Goal: Task Accomplishment & Management: Manage account settings

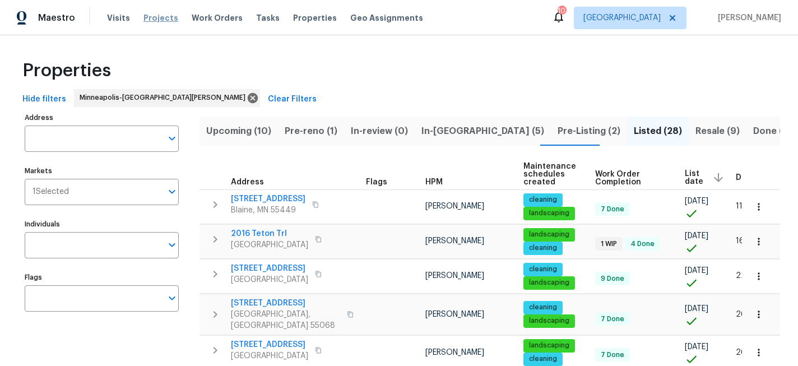
click at [169, 13] on span "Projects" at bounding box center [161, 18] width 35 height 10
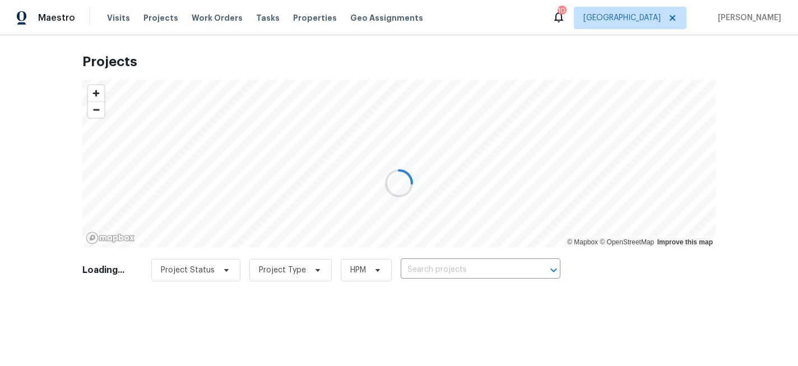
click at [429, 266] on div at bounding box center [399, 183] width 798 height 366
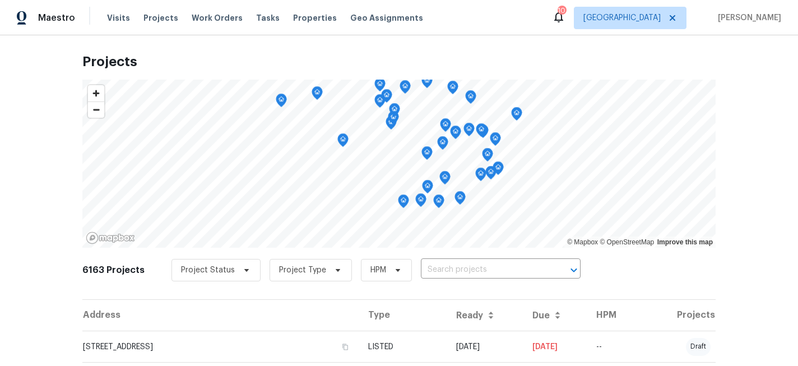
click at [429, 266] on input "text" at bounding box center [485, 269] width 128 height 17
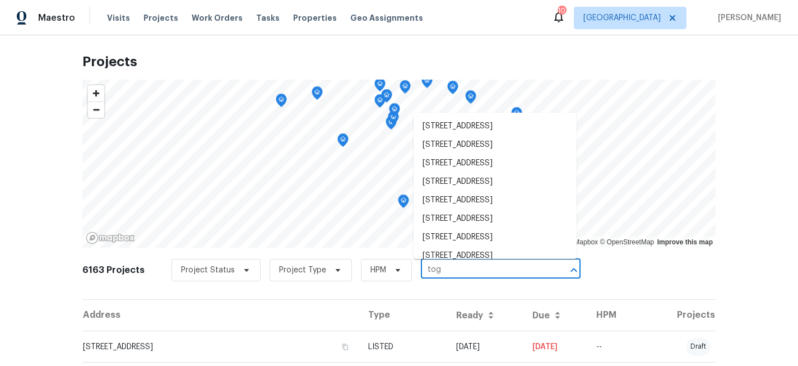
type input "[GEOGRAPHIC_DATA]"
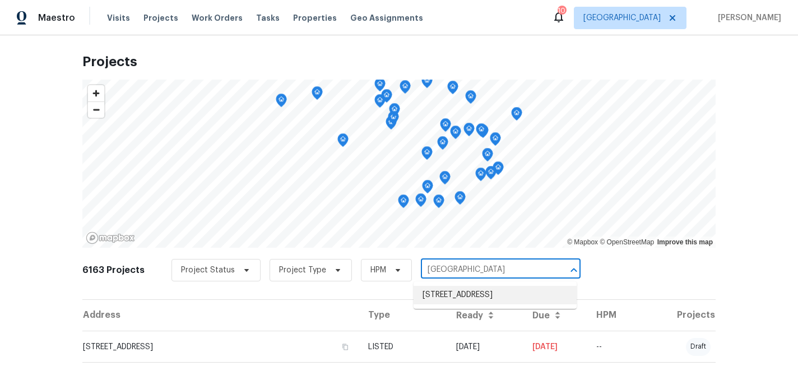
click at [444, 293] on li "[STREET_ADDRESS]" at bounding box center [495, 295] width 163 height 19
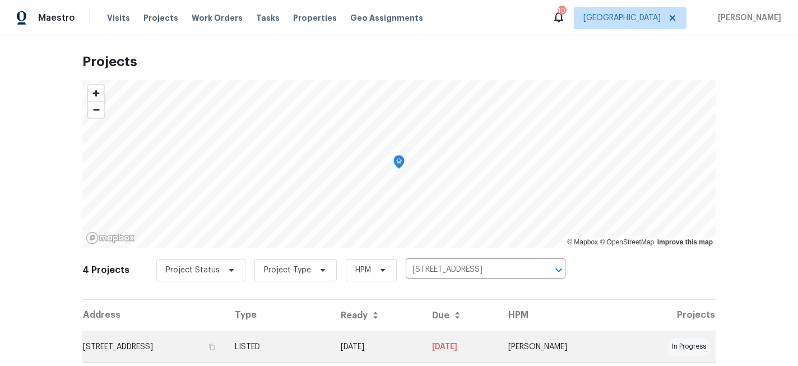
click at [185, 346] on td "[STREET_ADDRESS]" at bounding box center [154, 346] width 144 height 31
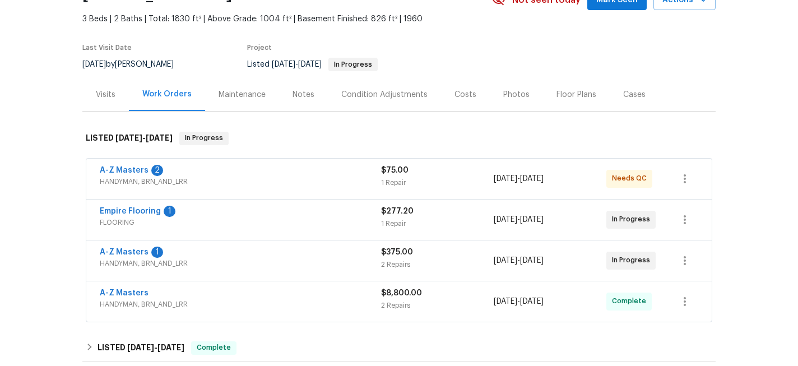
scroll to position [104, 0]
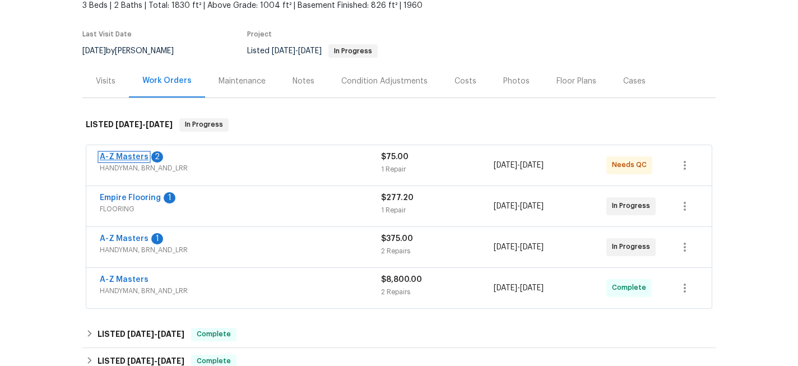
click at [136, 159] on link "A-Z Masters" at bounding box center [124, 157] width 49 height 8
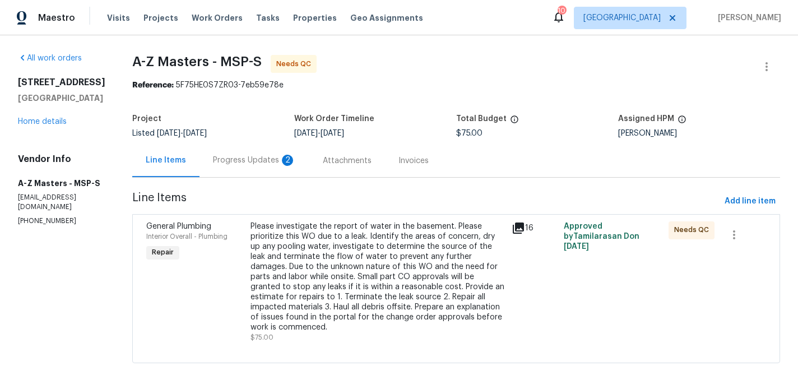
scroll to position [19, 0]
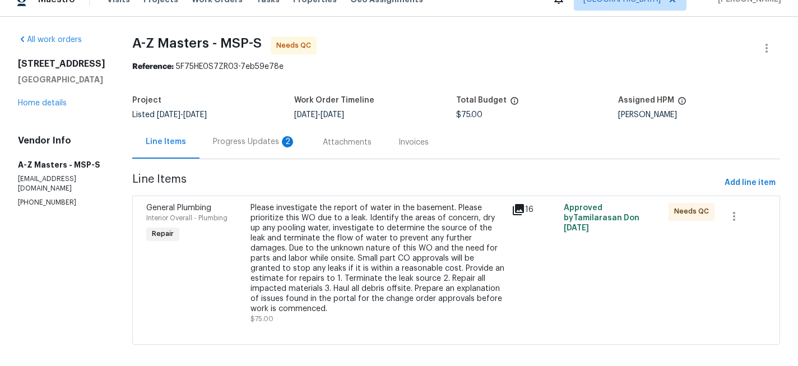
click at [30, 108] on div "[STREET_ADDRESS] Home details" at bounding box center [61, 83] width 87 height 50
click at [35, 107] on link "Home details" at bounding box center [42, 103] width 49 height 8
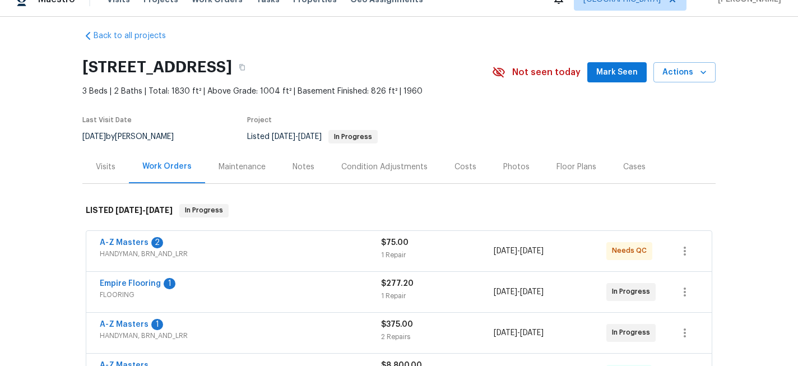
scroll to position [122, 0]
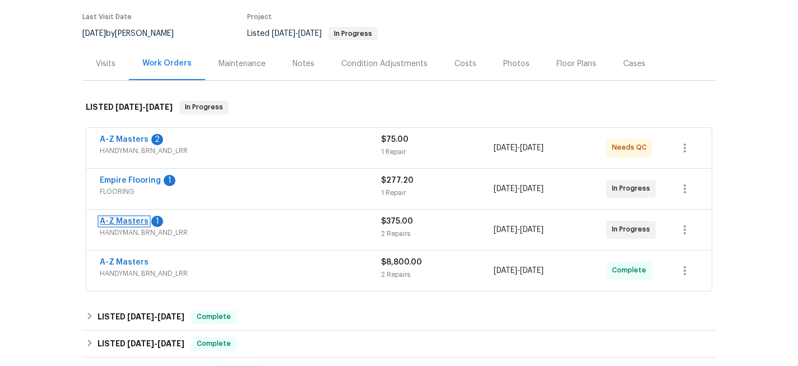
click at [128, 220] on link "A-Z Masters" at bounding box center [124, 222] width 49 height 8
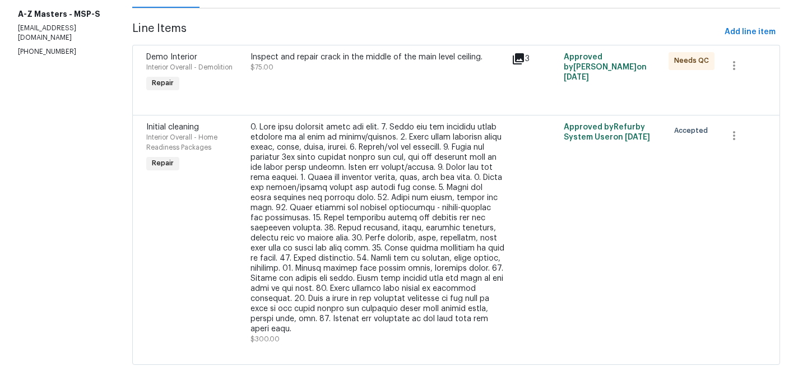
scroll to position [179, 0]
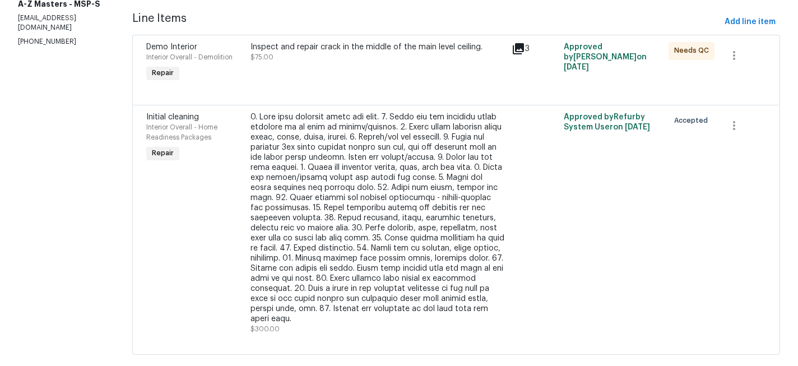
click at [322, 57] on div "Inspect and repair crack in the middle of the main level ceiling. $75.00" at bounding box center [378, 52] width 255 height 20
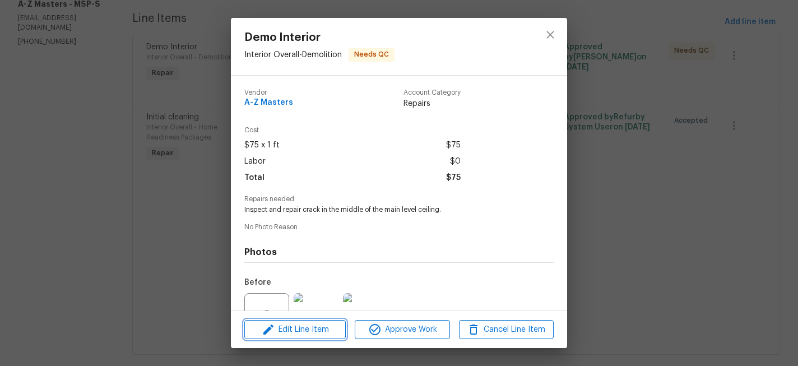
click at [307, 333] on span "Edit Line Item" at bounding box center [295, 330] width 95 height 14
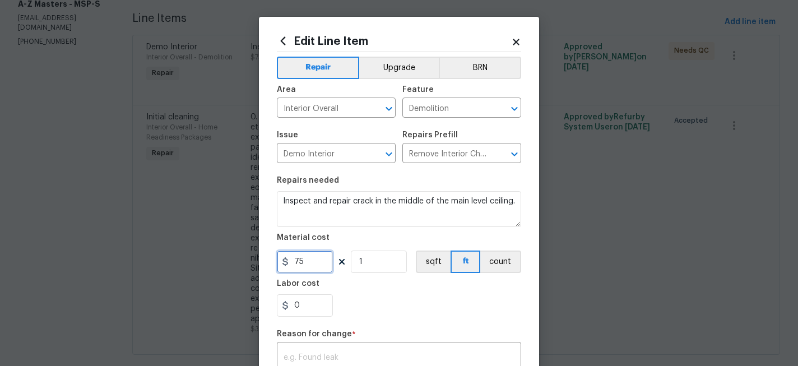
drag, startPoint x: 319, startPoint y: 260, endPoint x: 257, endPoint y: 260, distance: 61.7
click at [257, 260] on div "Edit Line Item Repair Upgrade BRN Area Interior Overall ​ Feature Demolition ​ …" at bounding box center [399, 183] width 798 height 366
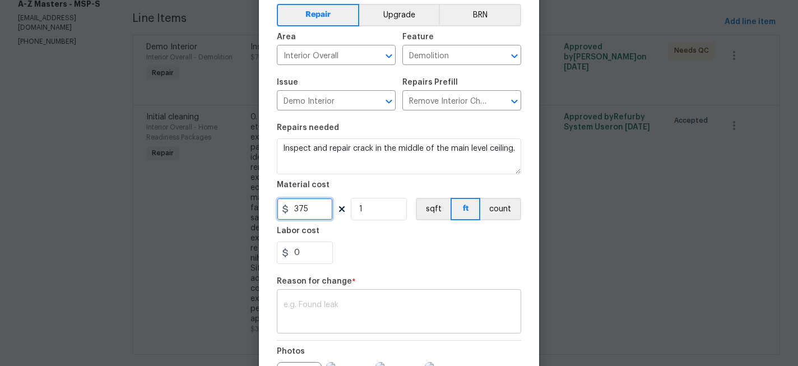
type input "375"
click at [350, 316] on textarea at bounding box center [399, 313] width 231 height 24
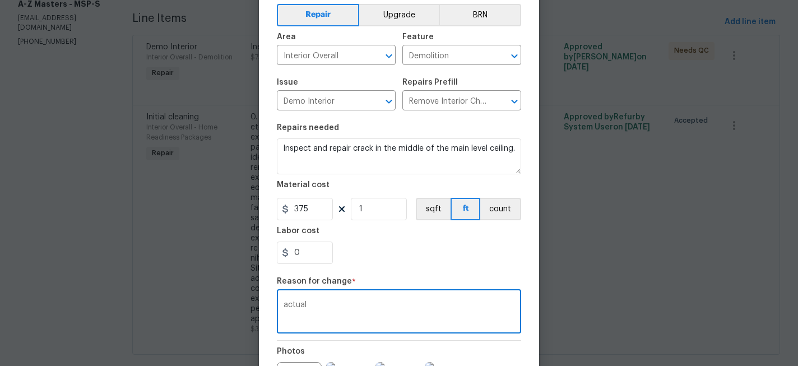
scroll to position [188, 0]
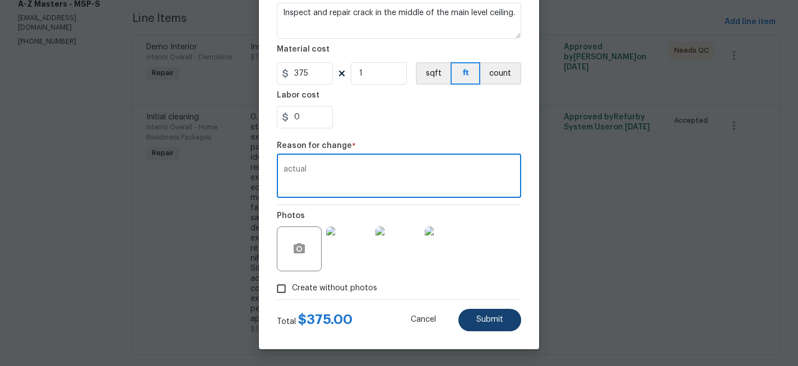
type textarea "actual"
click at [486, 321] on span "Submit" at bounding box center [490, 320] width 27 height 8
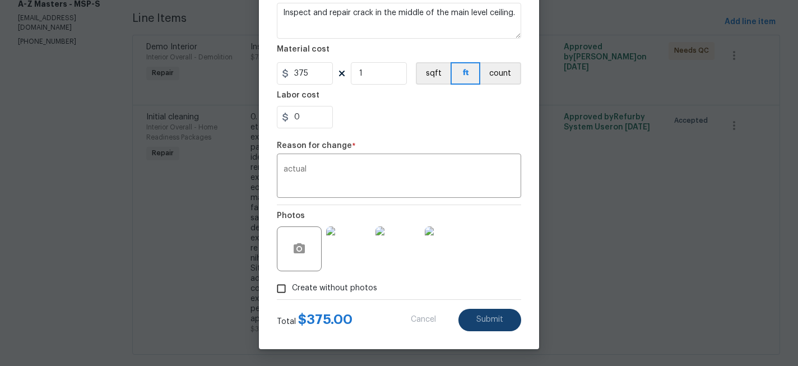
type input "75"
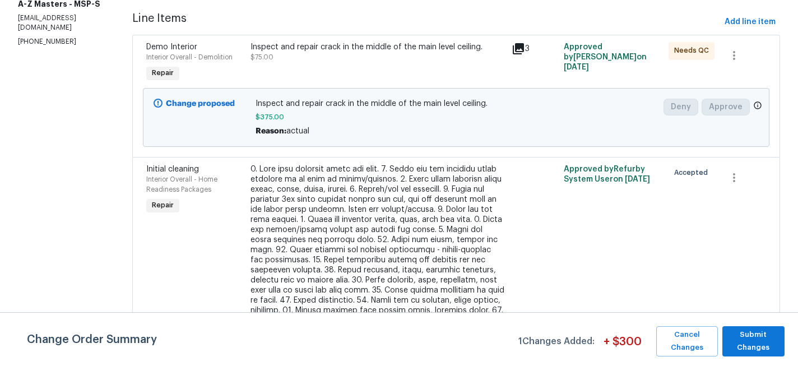
scroll to position [0, 0]
click at [689, 340] on span "Cancel Changes" at bounding box center [687, 342] width 50 height 26
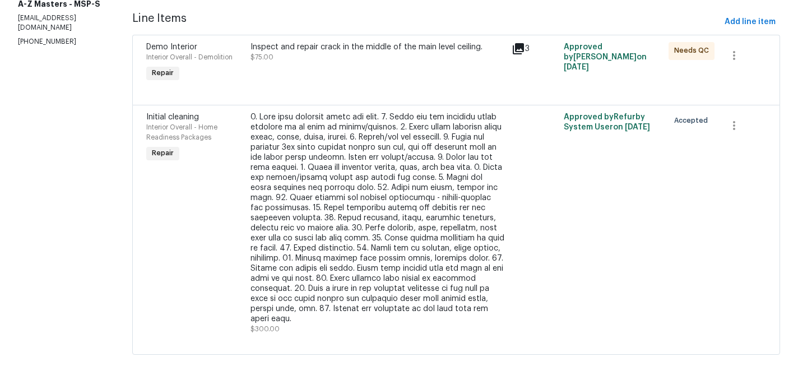
click at [333, 63] on div "Inspect and repair crack in the middle of the main level ceiling. $75.00" at bounding box center [377, 63] width 261 height 49
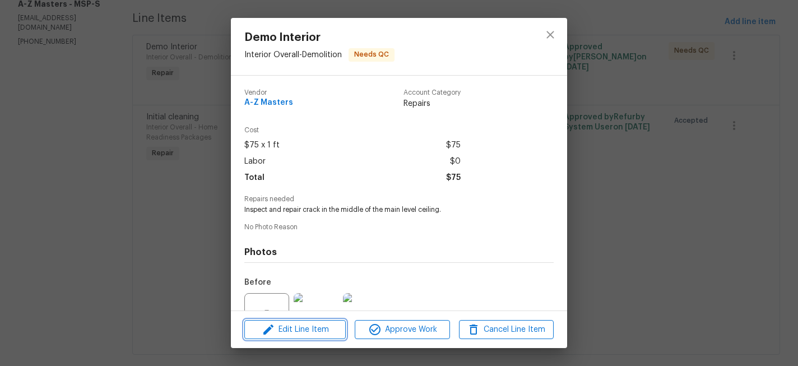
click at [298, 331] on span "Edit Line Item" at bounding box center [295, 330] width 95 height 14
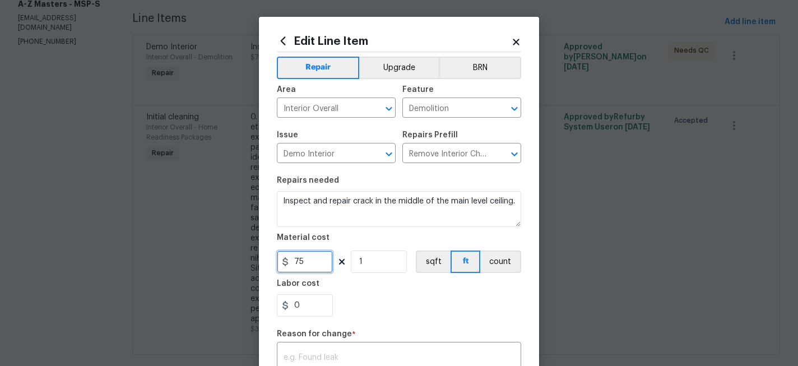
drag, startPoint x: 315, startPoint y: 261, endPoint x: 251, endPoint y: 261, distance: 63.9
click at [251, 261] on div "Edit Line Item Repair Upgrade BRN Area Interior Overall ​ Feature Demolition ​ …" at bounding box center [399, 183] width 798 height 366
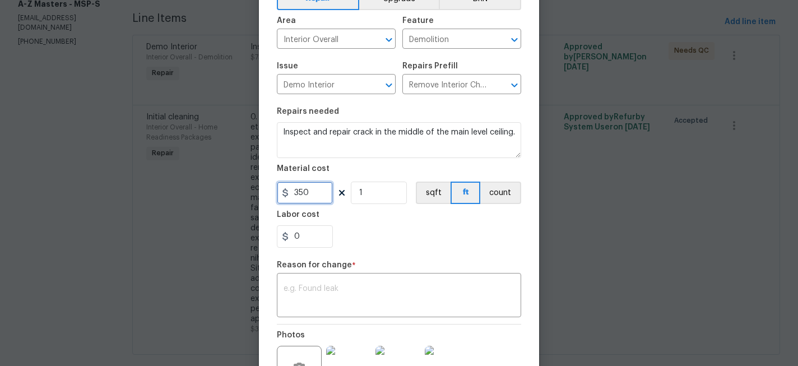
scroll to position [75, 0]
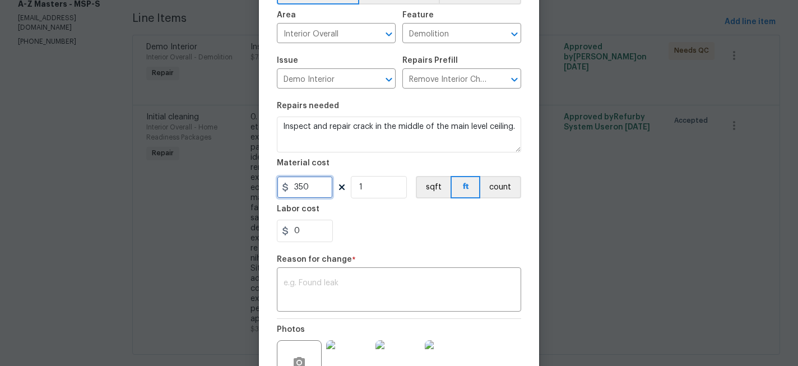
type input "350"
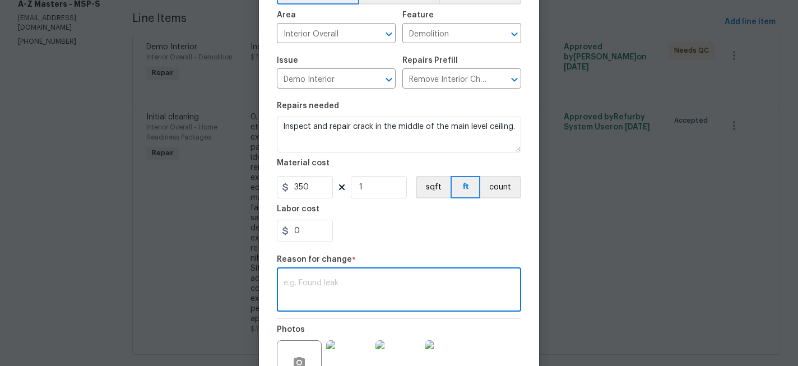
click at [331, 301] on textarea at bounding box center [399, 291] width 231 height 24
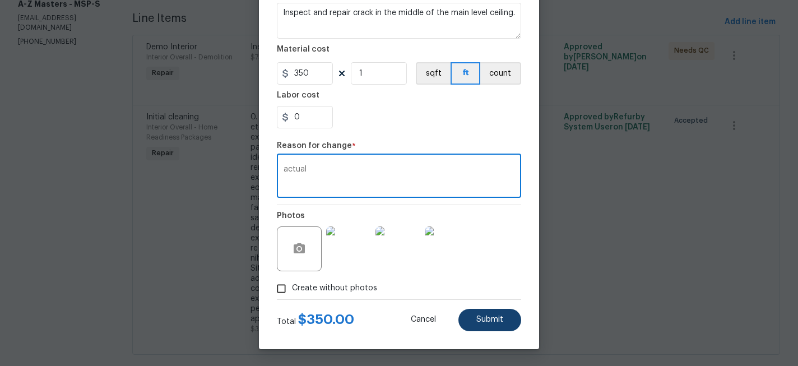
type textarea "actual"
click at [483, 324] on span "Submit" at bounding box center [490, 320] width 27 height 8
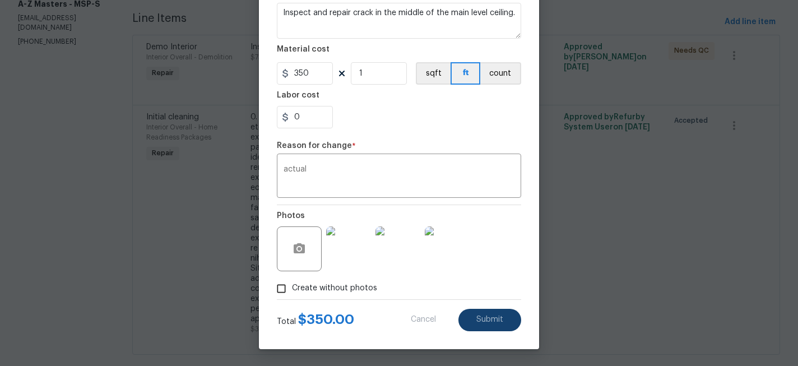
type input "75"
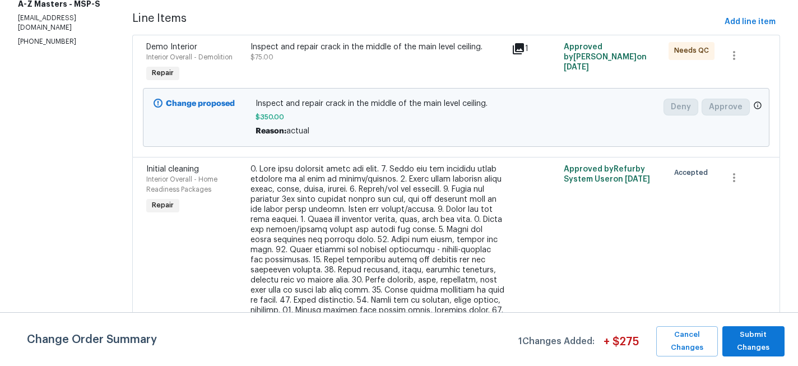
scroll to position [0, 0]
click at [759, 353] on span "Submit Changes" at bounding box center [754, 342] width 52 height 26
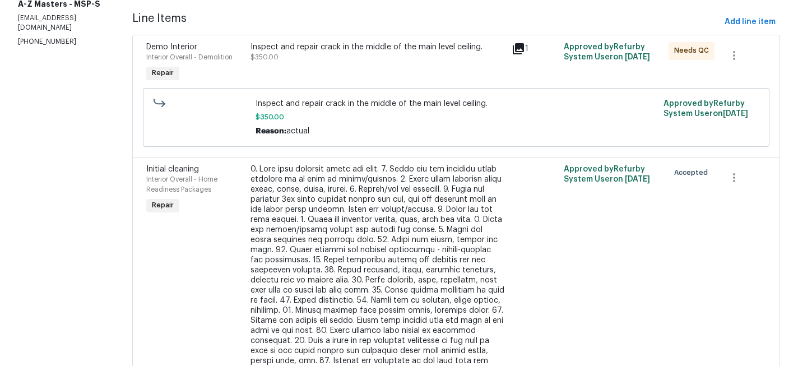
click at [330, 62] on div "Inspect and repair crack in the middle of the main level ceiling. $350.00" at bounding box center [377, 63] width 261 height 49
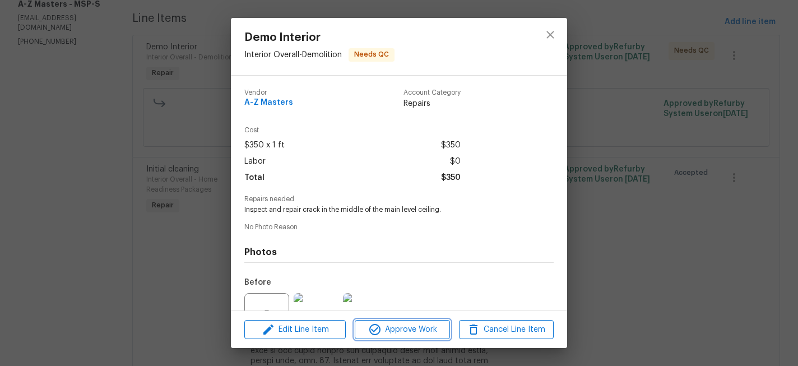
click at [415, 332] on span "Approve Work" at bounding box center [402, 330] width 88 height 14
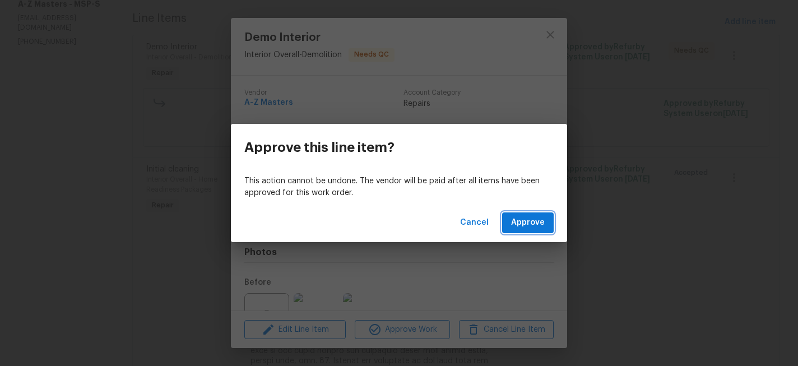
click at [538, 213] on button "Approve" at bounding box center [528, 223] width 52 height 21
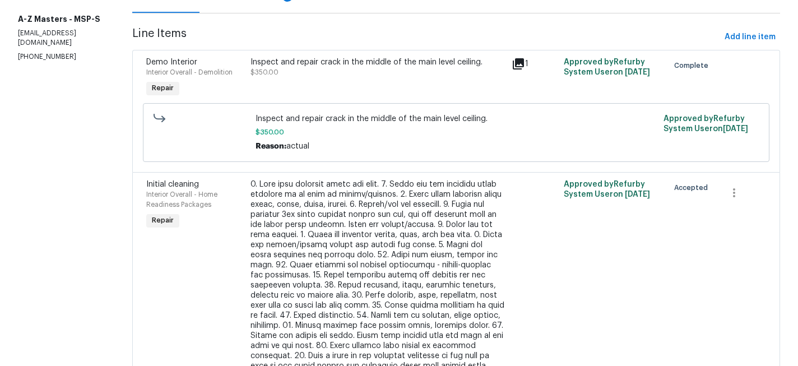
scroll to position [232, 0]
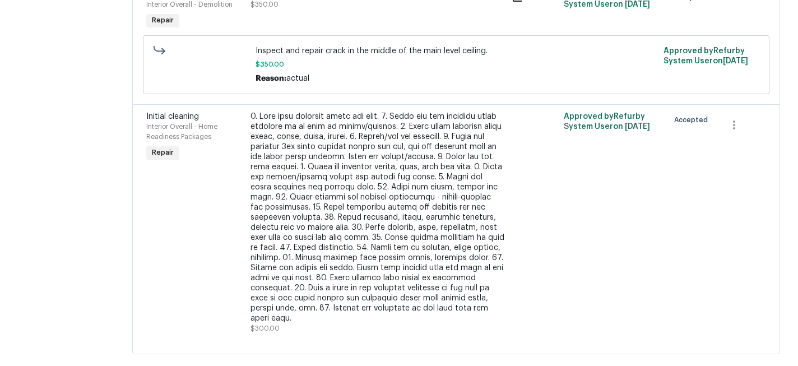
click at [297, 218] on div at bounding box center [378, 218] width 255 height 212
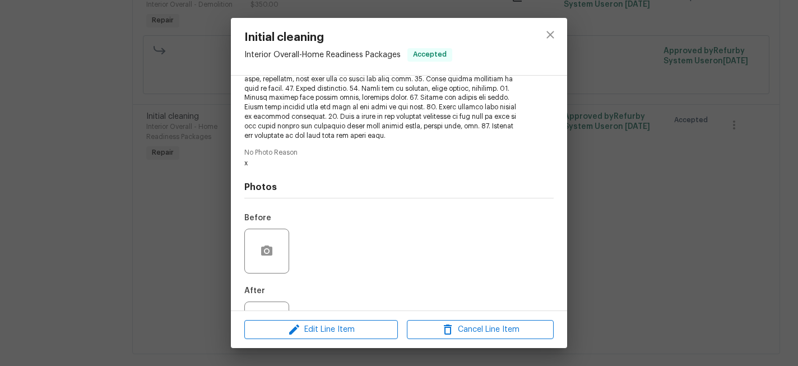
scroll to position [262, 0]
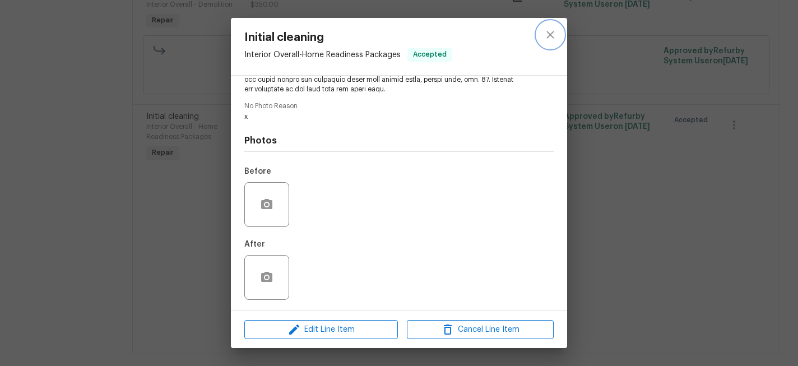
click at [550, 33] on icon "close" at bounding box center [550, 34] width 13 height 13
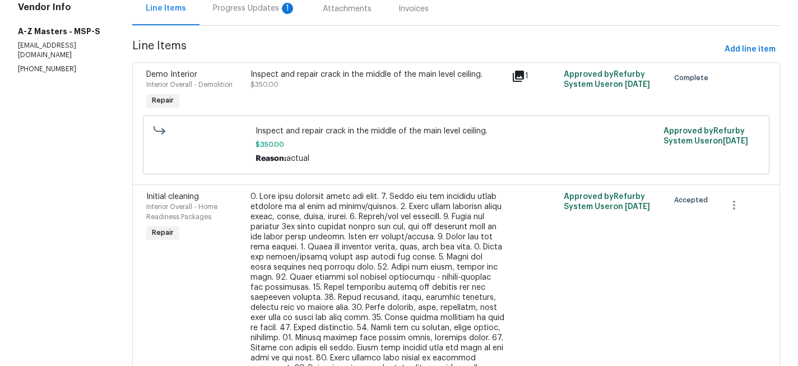
scroll to position [144, 0]
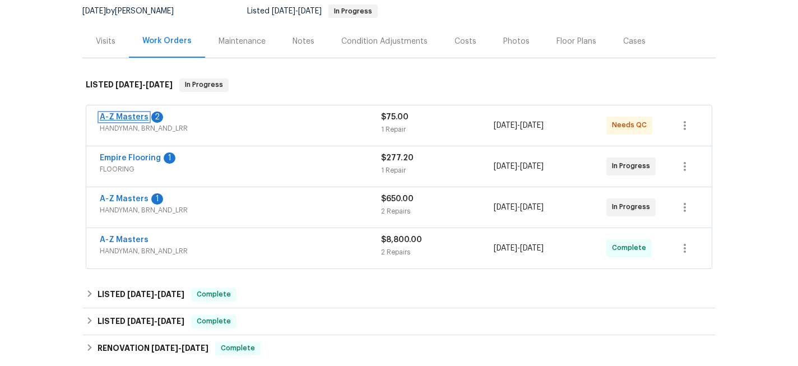
click at [126, 117] on link "A-Z Masters" at bounding box center [124, 117] width 49 height 8
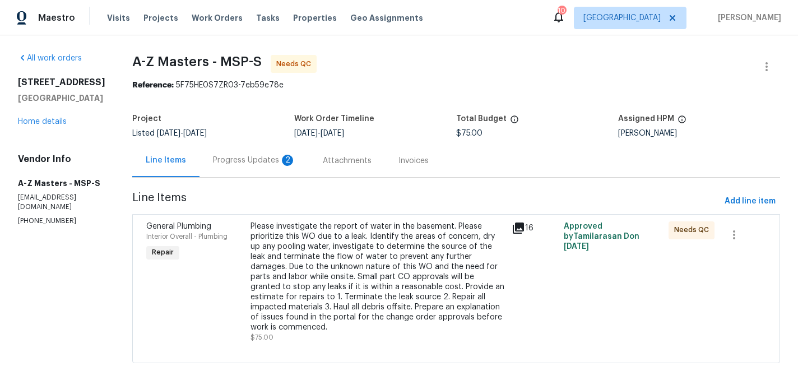
click at [368, 269] on div "Please investigate the report of water in the basement. Please prioritize this …" at bounding box center [378, 276] width 255 height 111
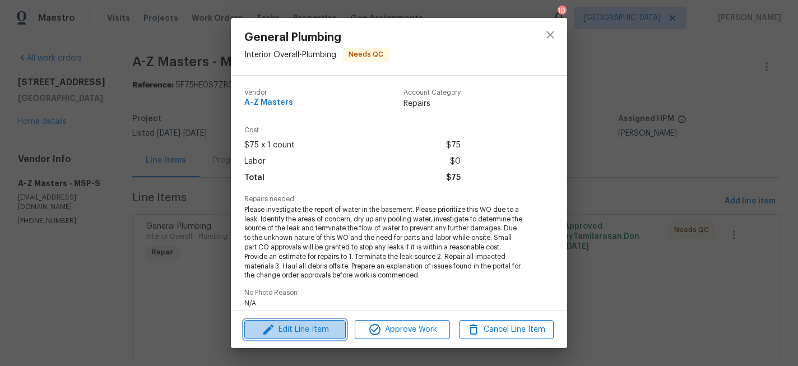
click at [321, 332] on span "Edit Line Item" at bounding box center [295, 330] width 95 height 14
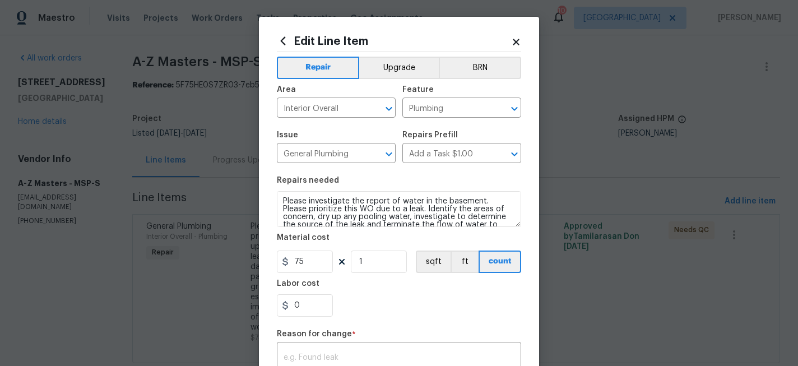
click at [514, 36] on div "Edit Line Item" at bounding box center [399, 42] width 244 height 15
click at [514, 38] on icon at bounding box center [516, 42] width 10 height 10
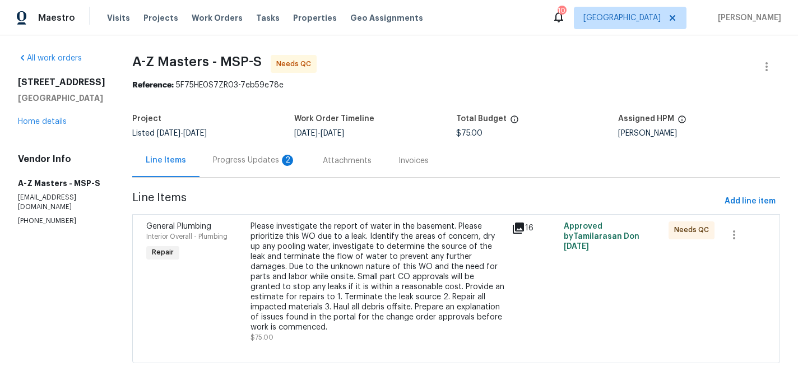
click at [213, 159] on div "Progress Updates 2" at bounding box center [254, 160] width 83 height 11
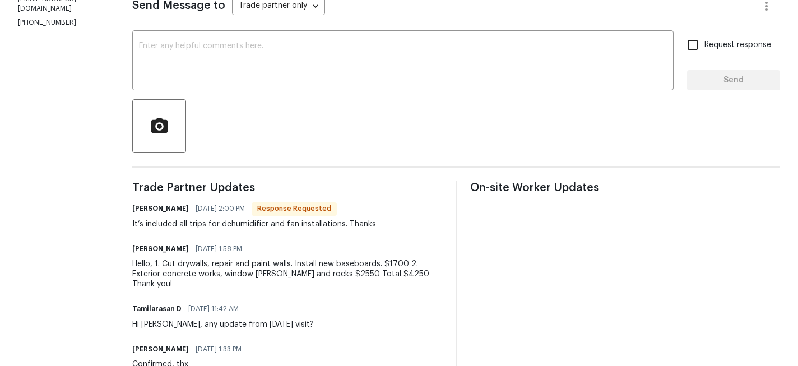
scroll to position [205, 0]
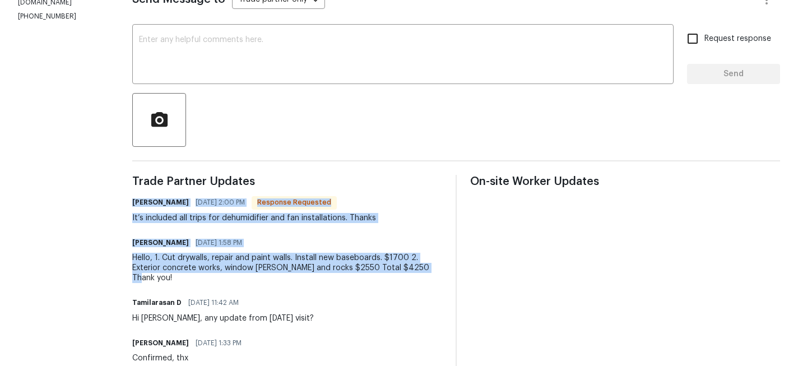
drag, startPoint x: 127, startPoint y: 200, endPoint x: 421, endPoint y: 272, distance: 302.6
click at [421, 272] on div "Trade Partner Updates [PERSON_NAME] [DATE] 2:00 PM Response Requested It’s incl…" at bounding box center [287, 311] width 310 height 272
copy div "[PERSON_NAME] [DATE] 2:00 PM Response Requested It’s included all trips for deh…"
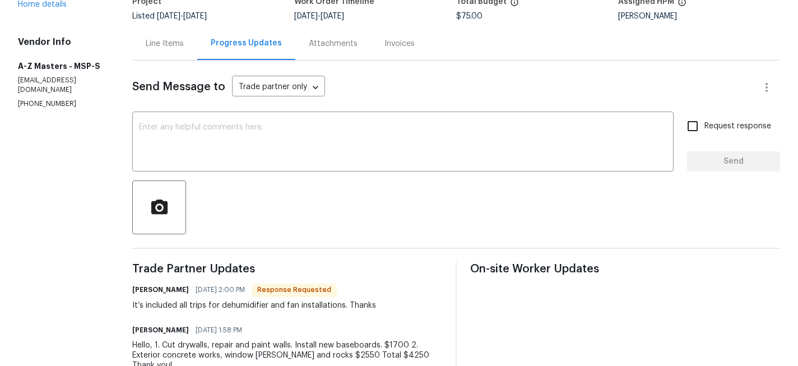
click at [163, 44] on div "Line Items" at bounding box center [165, 44] width 38 height 10
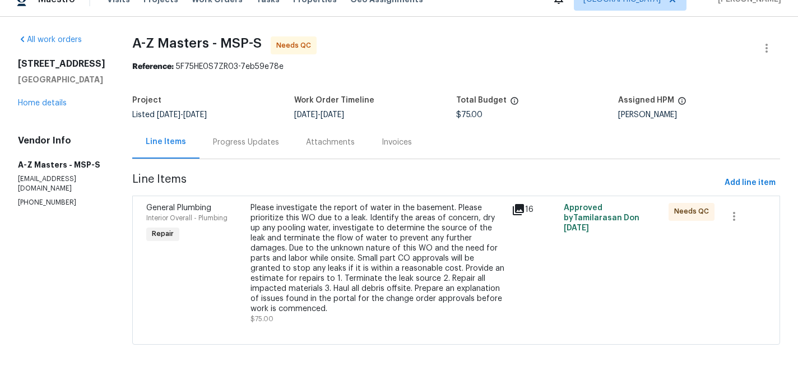
click at [315, 231] on div "Please investigate the report of water in the basement. Please prioritize this …" at bounding box center [378, 258] width 255 height 111
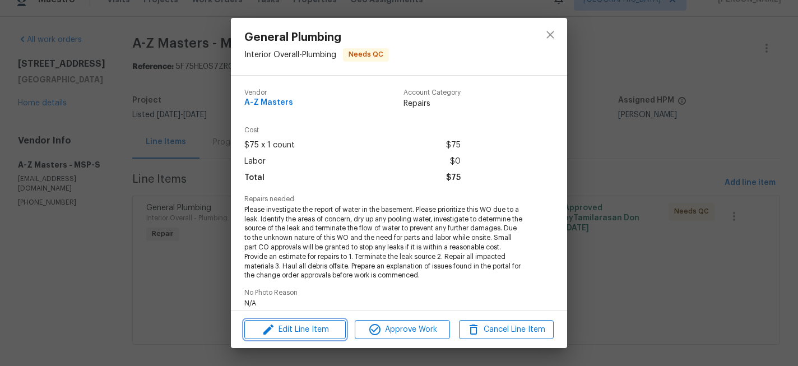
click at [326, 335] on span "Edit Line Item" at bounding box center [295, 330] width 95 height 14
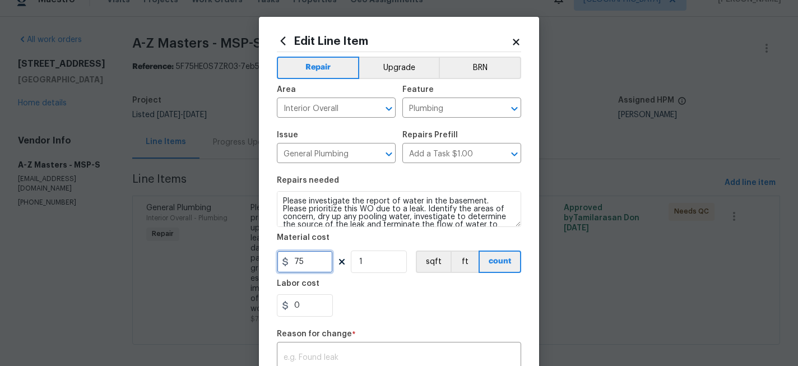
drag, startPoint x: 320, startPoint y: 263, endPoint x: 280, endPoint y: 261, distance: 39.8
click at [280, 261] on input "75" at bounding box center [305, 262] width 56 height 22
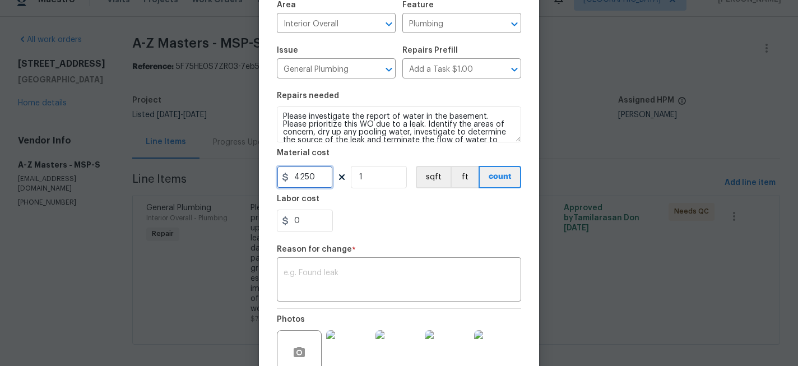
scroll to position [98, 0]
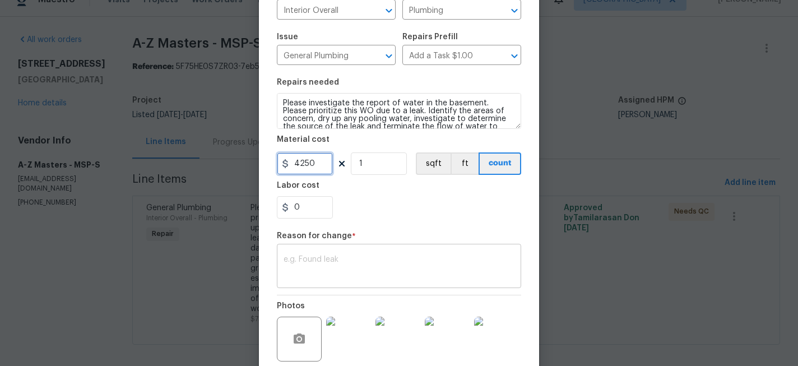
type input "4250"
click at [352, 280] on div "x ​" at bounding box center [399, 267] width 244 height 41
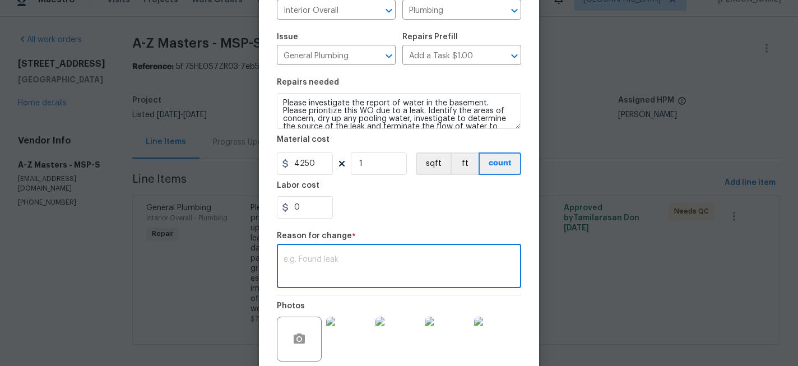
paste textarea "[PERSON_NAME] [DATE] 2:00 PM Response Requested It’s included all trips for deh…"
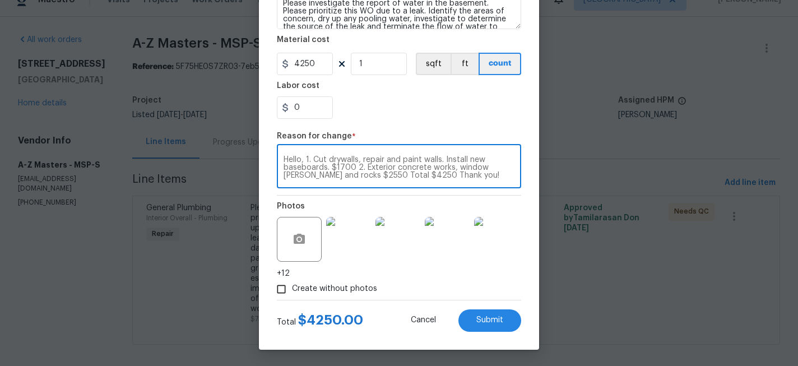
scroll to position [198, 0]
type textarea "[PERSON_NAME] [DATE] 2:00 PM Response Requested It’s included all trips for deh…"
click at [484, 323] on span "Submit" at bounding box center [490, 320] width 27 height 8
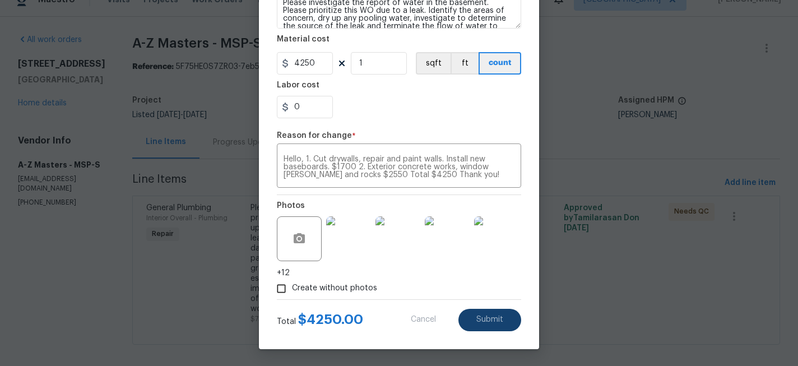
type input "75"
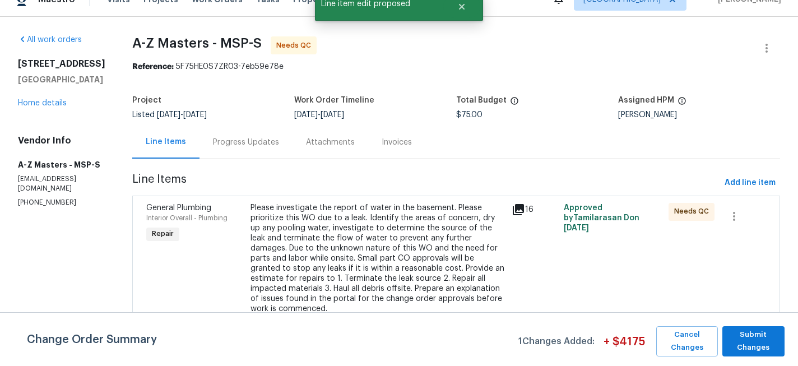
scroll to position [0, 0]
click at [763, 347] on span "Submit Changes" at bounding box center [754, 342] width 52 height 26
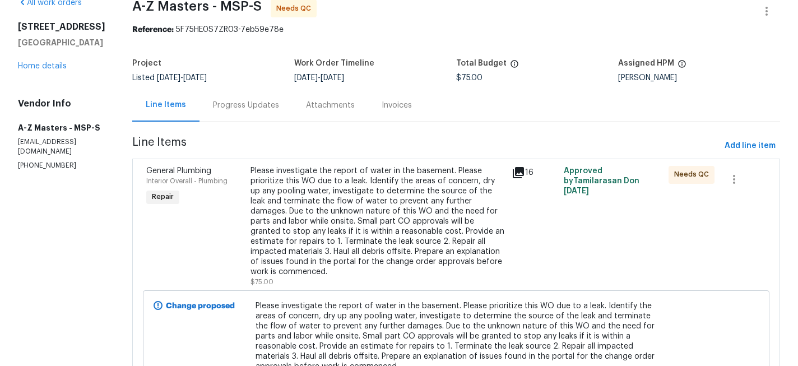
scroll to position [142, 0]
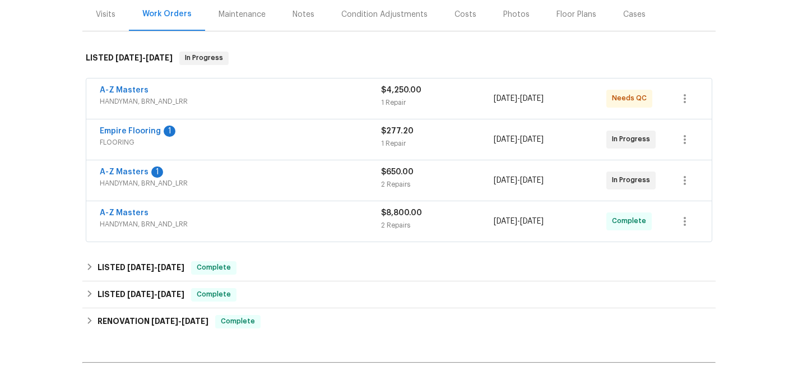
scroll to position [173, 0]
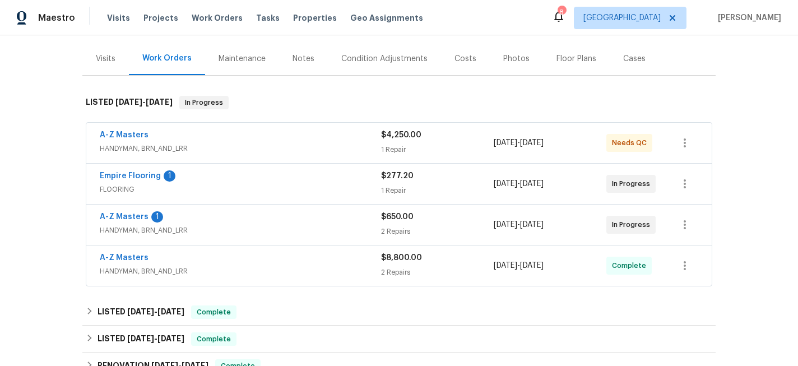
scroll to position [135, 0]
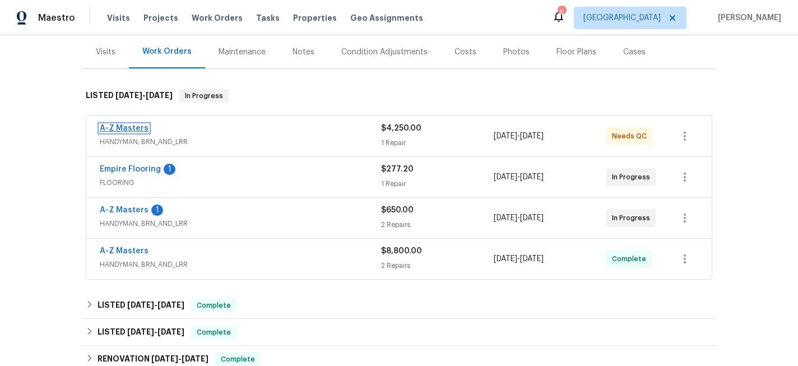
click at [137, 126] on link "A-Z Masters" at bounding box center [124, 128] width 49 height 8
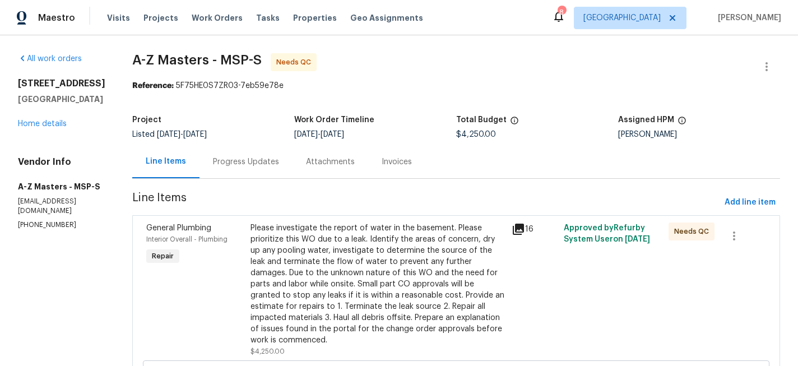
click at [213, 167] on div "Progress Updates" at bounding box center [246, 161] width 66 height 11
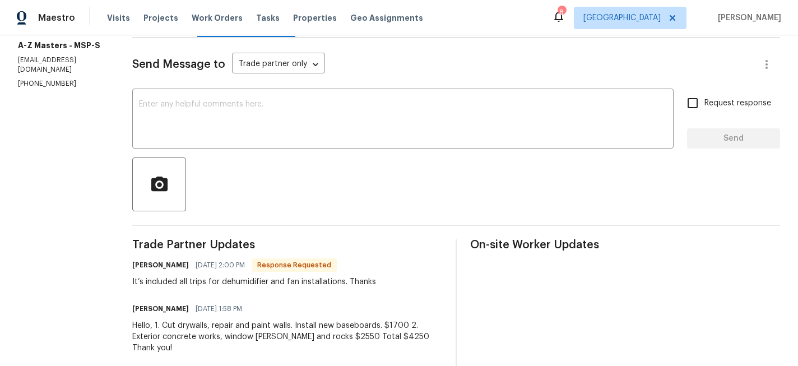
scroll to position [140, 0]
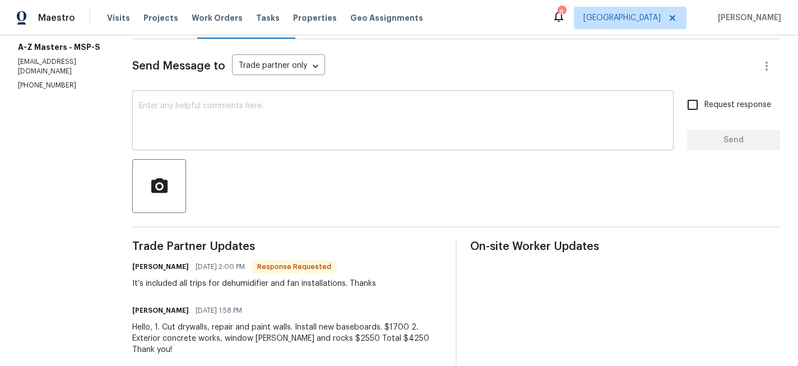
click at [247, 102] on textarea at bounding box center [403, 121] width 528 height 39
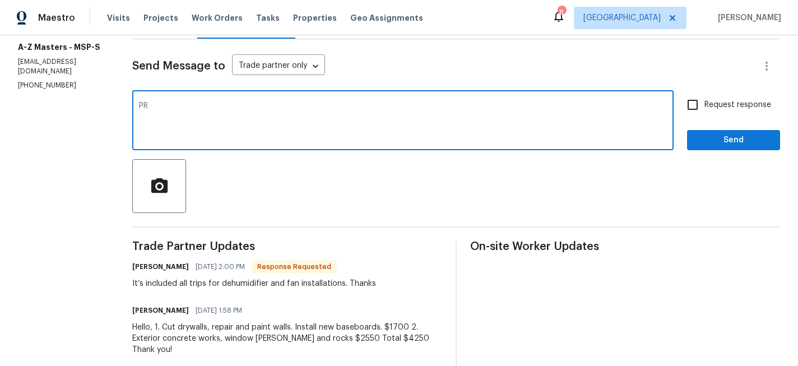
type textarea "P"
type textarea "price adjusted thx!!"
click at [692, 107] on input "Request response" at bounding box center [693, 105] width 24 height 24
checkbox input "true"
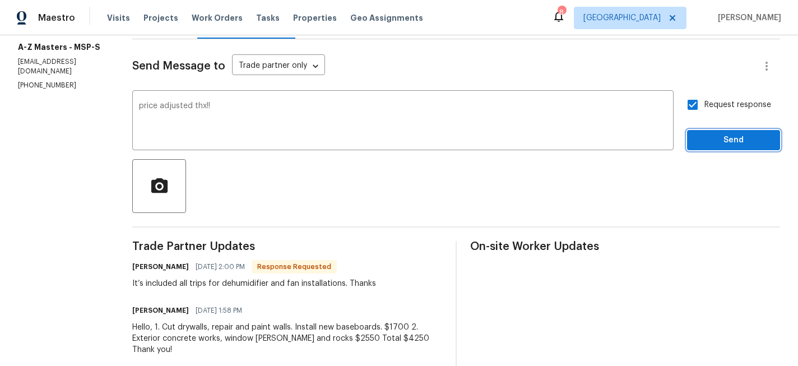
click at [705, 134] on span "Send" at bounding box center [733, 140] width 75 height 14
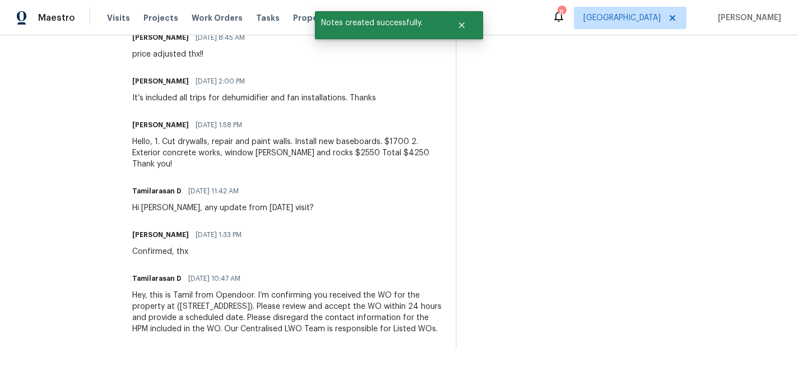
scroll to position [0, 0]
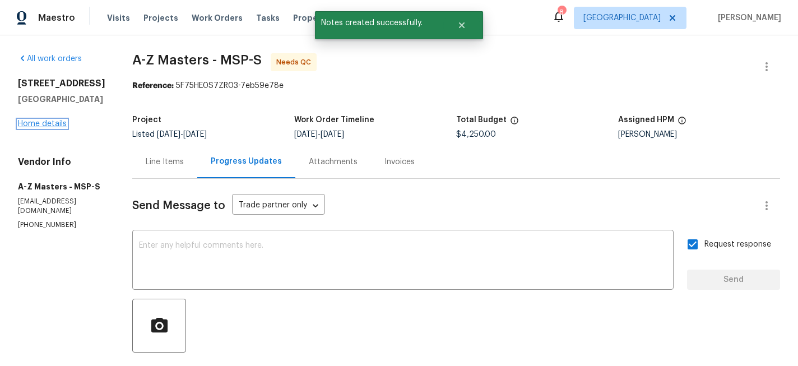
click at [56, 128] on link "Home details" at bounding box center [42, 124] width 49 height 8
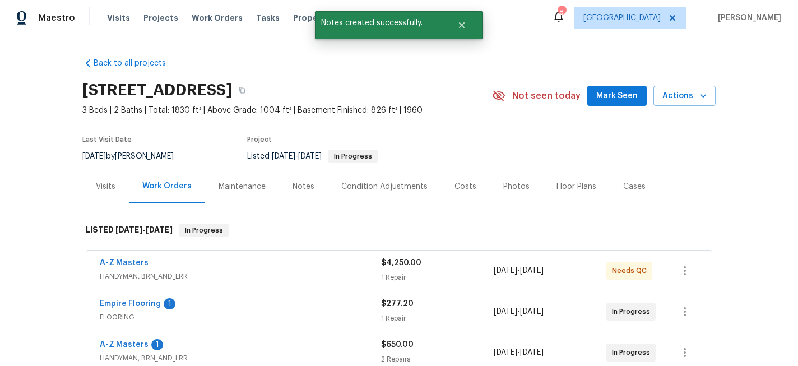
scroll to position [106, 0]
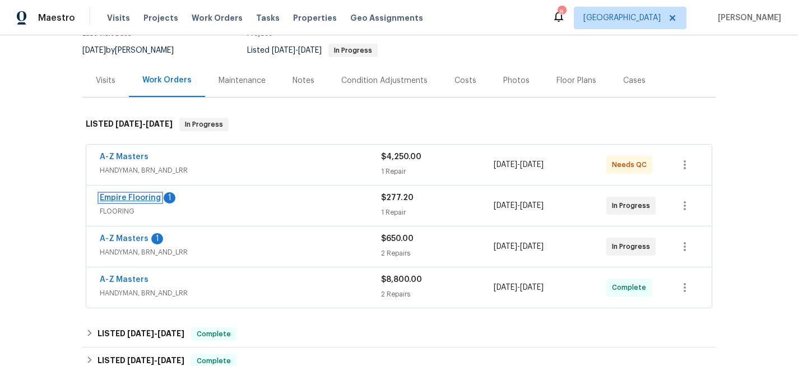
click at [122, 197] on link "Empire Flooring" at bounding box center [130, 198] width 61 height 8
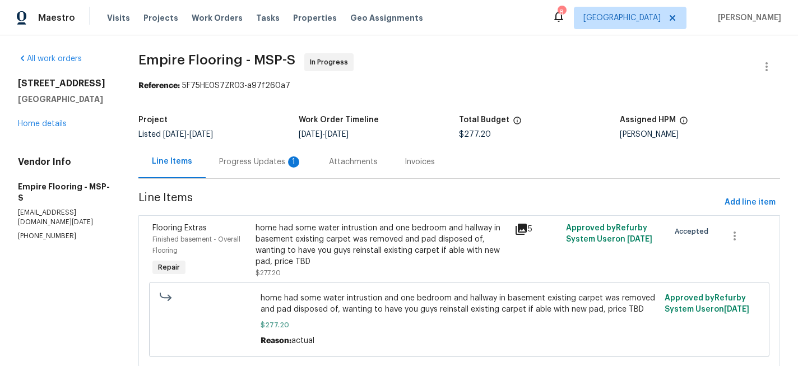
scroll to position [34, 0]
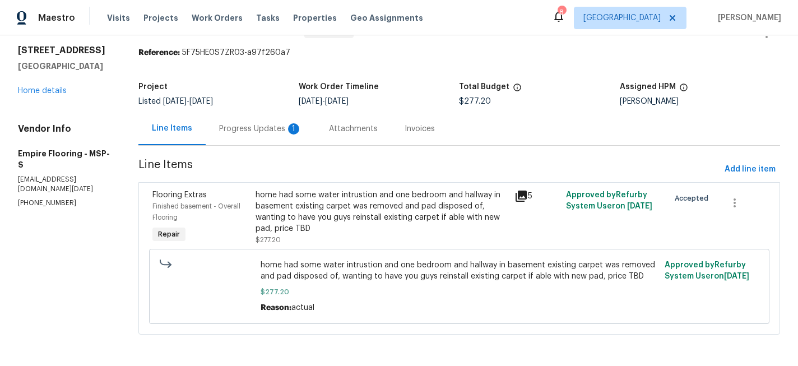
click at [267, 126] on div "Progress Updates 1" at bounding box center [260, 128] width 83 height 11
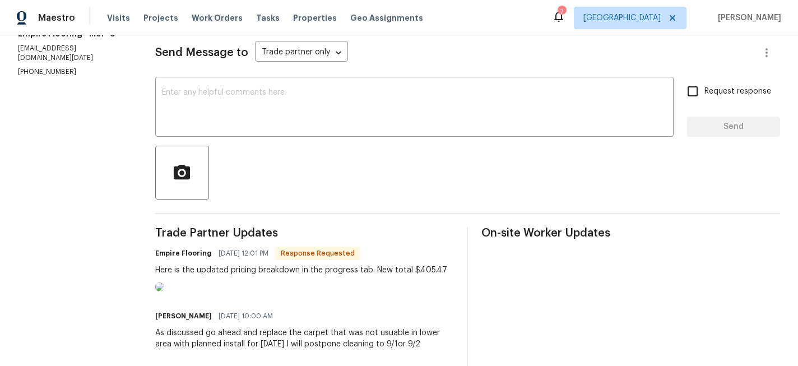
scroll to position [219, 0]
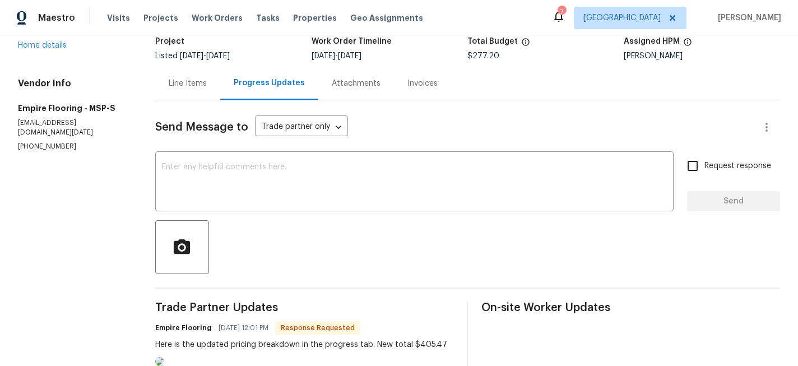
click at [192, 78] on div "Line Items" at bounding box center [188, 83] width 38 height 11
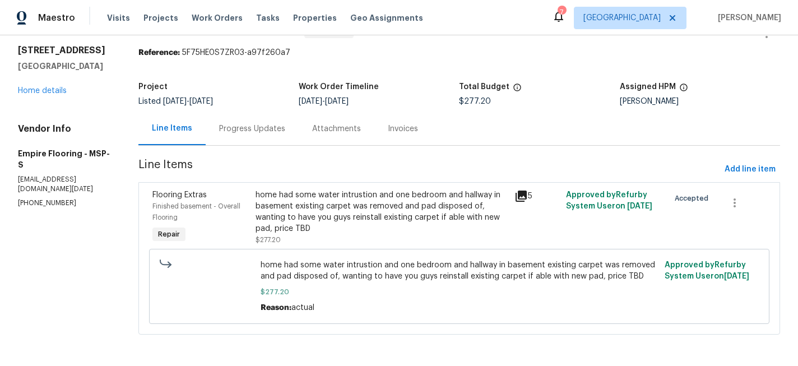
click at [339, 223] on div "home had some water intrustion and one bedroom and hallway in basement existing…" at bounding box center [382, 212] width 252 height 45
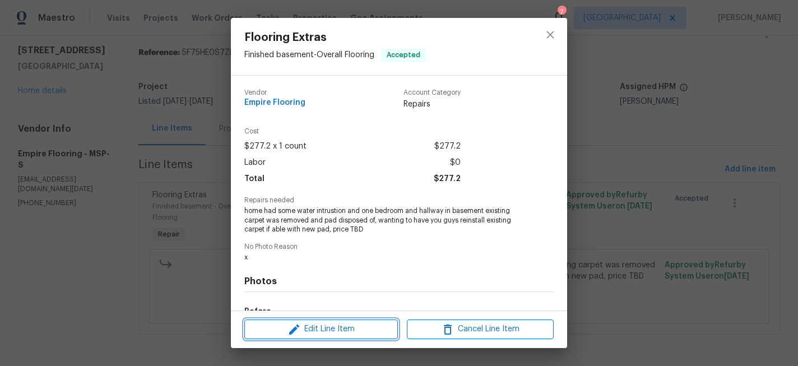
click at [338, 334] on span "Edit Line Item" at bounding box center [321, 329] width 147 height 14
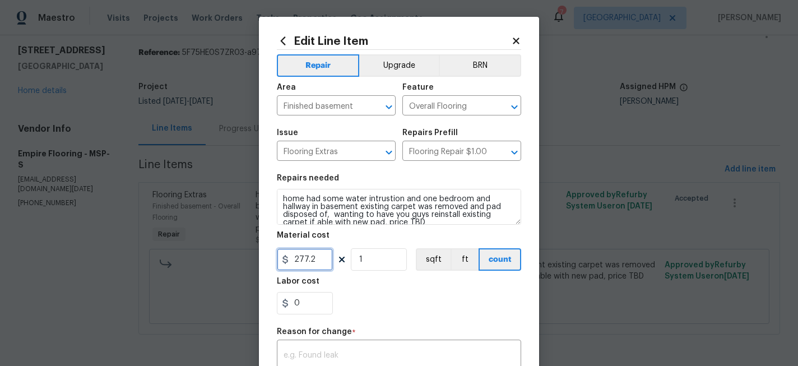
drag, startPoint x: 317, startPoint y: 261, endPoint x: 256, endPoint y: 261, distance: 61.1
click at [256, 261] on div "Edit Line Item Repair Upgrade BRN Area Finished basement ​ Feature Overall Floo…" at bounding box center [399, 183] width 798 height 366
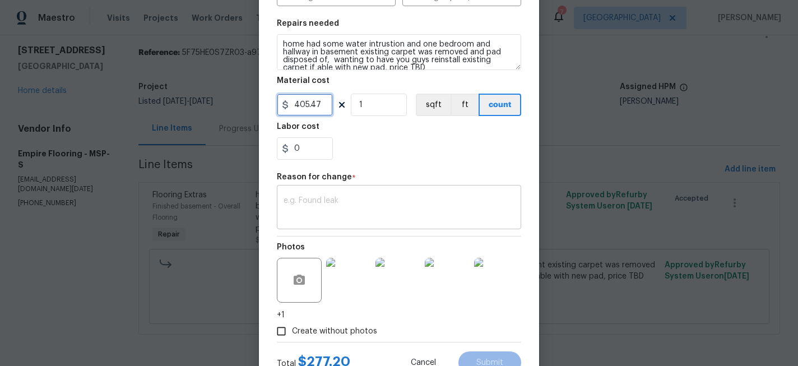
type input "405.47"
click at [337, 209] on textarea at bounding box center [399, 209] width 231 height 24
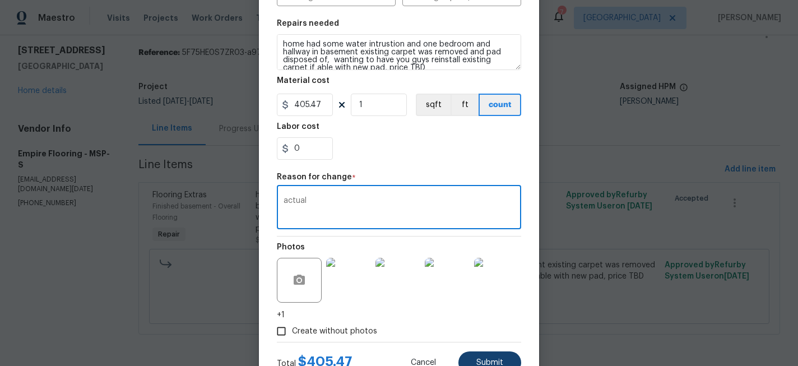
type textarea "actual"
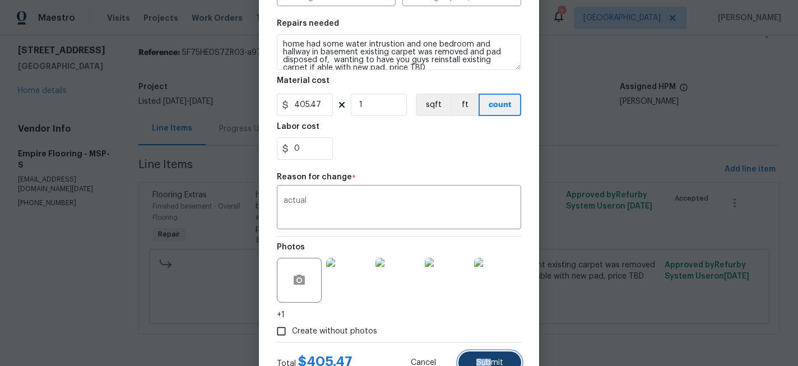
click at [492, 359] on span "Submit" at bounding box center [490, 363] width 27 height 8
type input "277.2"
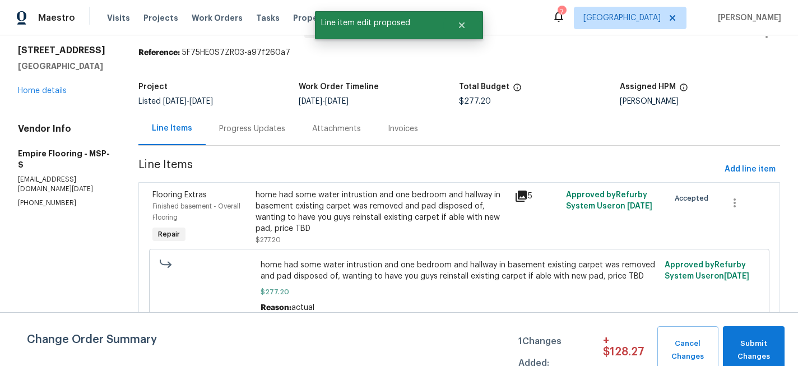
scroll to position [0, 0]
click at [743, 337] on button "Submit Changes" at bounding box center [754, 350] width 62 height 48
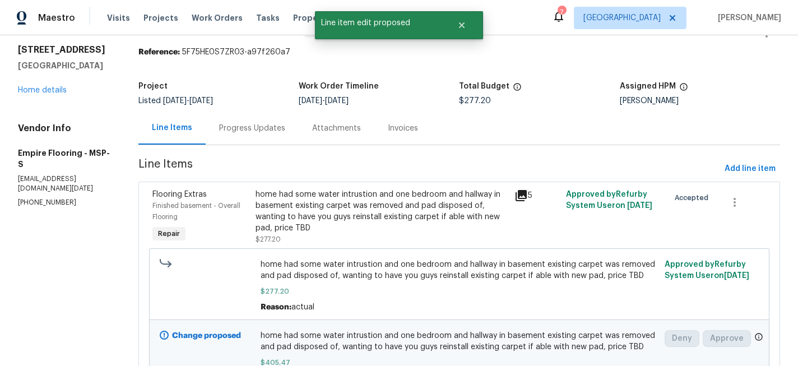
click at [261, 125] on div "Progress Updates" at bounding box center [252, 128] width 66 height 11
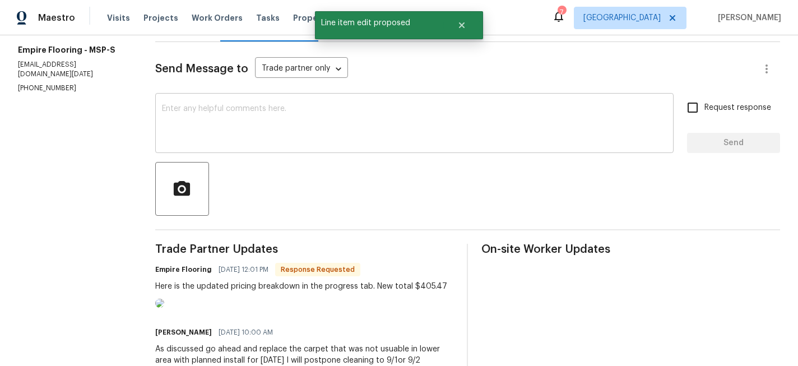
scroll to position [171, 0]
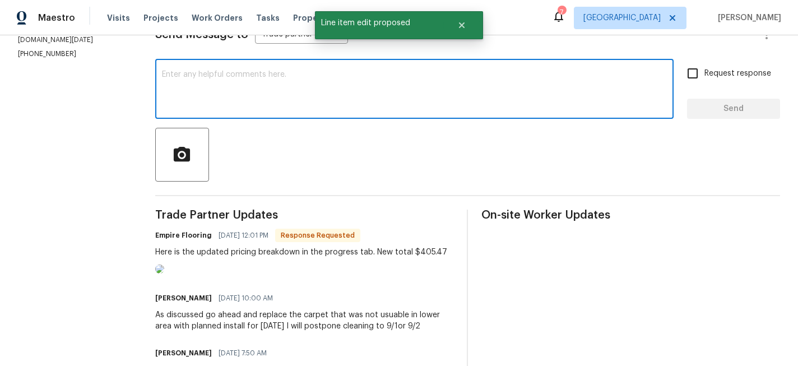
click at [280, 89] on textarea at bounding box center [414, 90] width 505 height 39
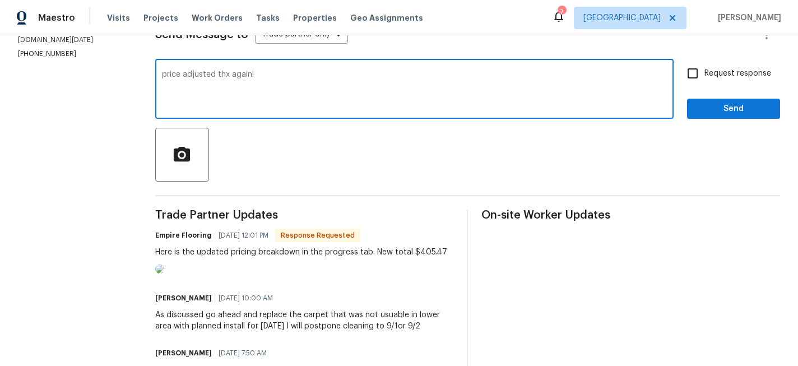
type textarea "price adjusted thx again!"
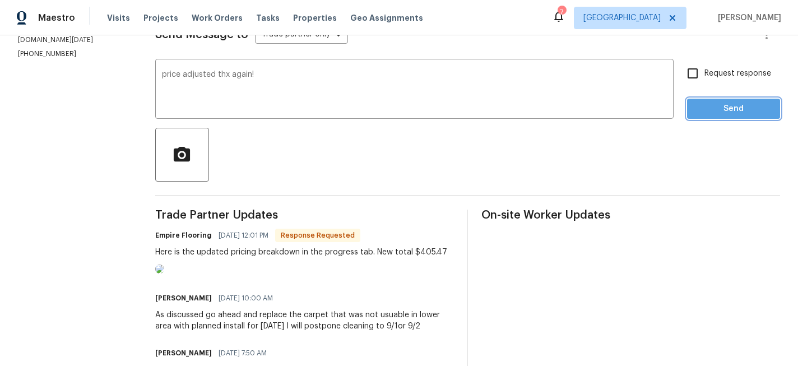
click at [772, 103] on button "Send" at bounding box center [733, 109] width 93 height 21
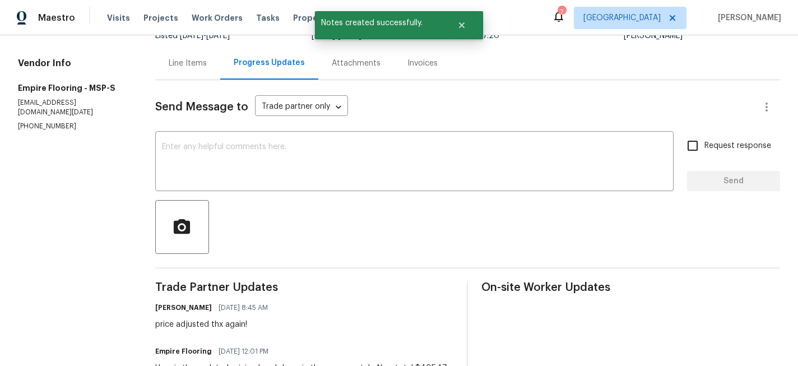
scroll to position [98, 0]
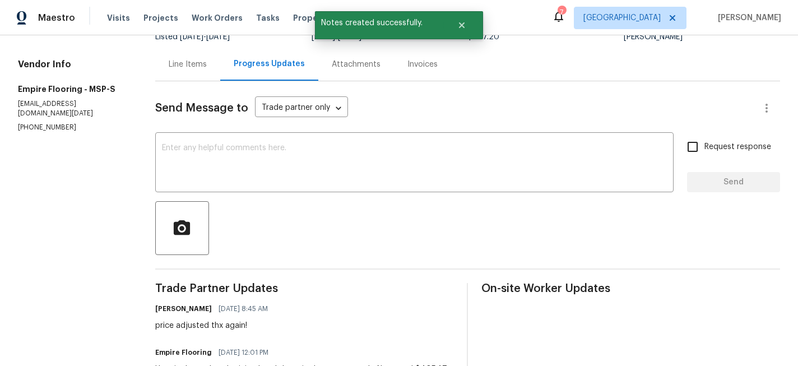
click at [192, 66] on div "Line Items" at bounding box center [188, 64] width 38 height 11
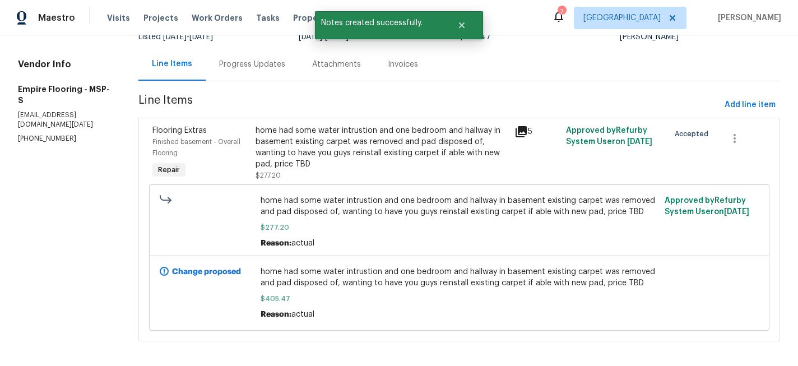
scroll to position [104, 0]
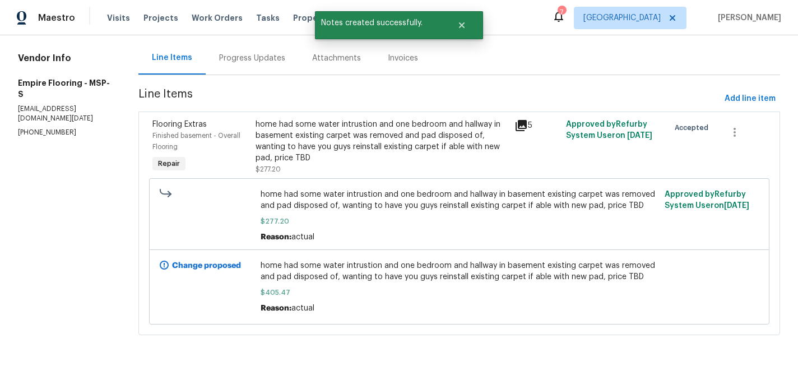
click at [329, 142] on div "home had some water intrustion and one bedroom and hallway in basement existing…" at bounding box center [382, 141] width 252 height 45
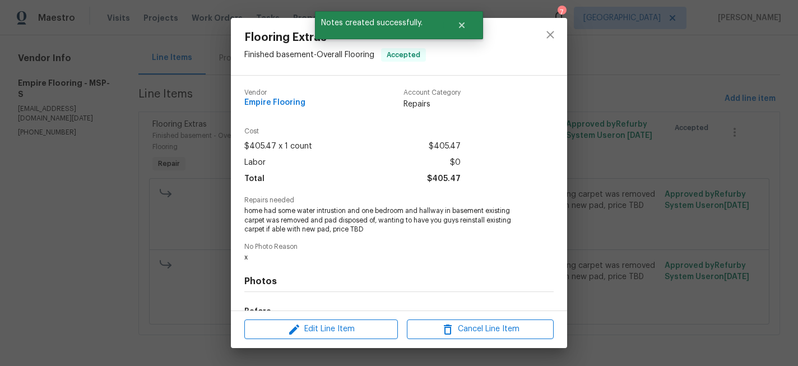
scroll to position [141, 0]
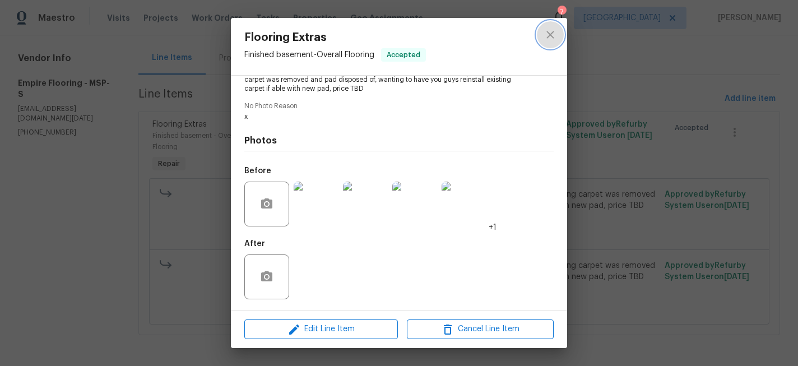
click at [547, 31] on icon "close" at bounding box center [550, 34] width 7 height 7
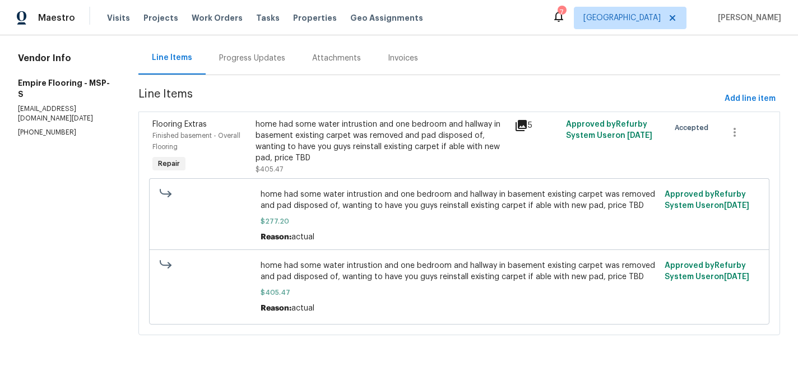
scroll to position [0, 0]
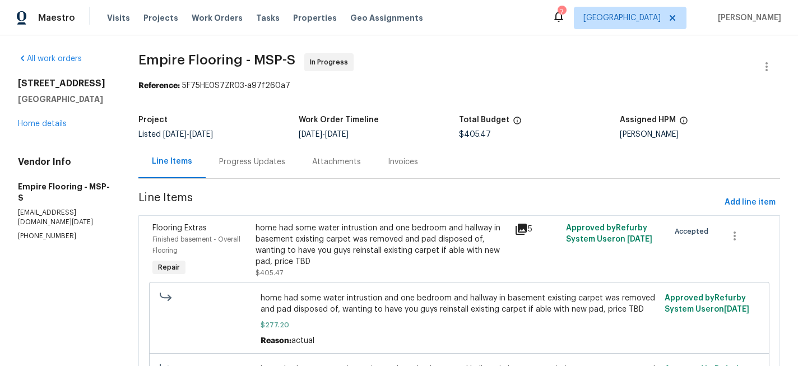
click at [66, 118] on div "[STREET_ADDRESS] Home details" at bounding box center [65, 104] width 94 height 52
click at [63, 118] on div "[STREET_ADDRESS] Home details" at bounding box center [65, 104] width 94 height 52
click at [60, 121] on link "Home details" at bounding box center [42, 124] width 49 height 8
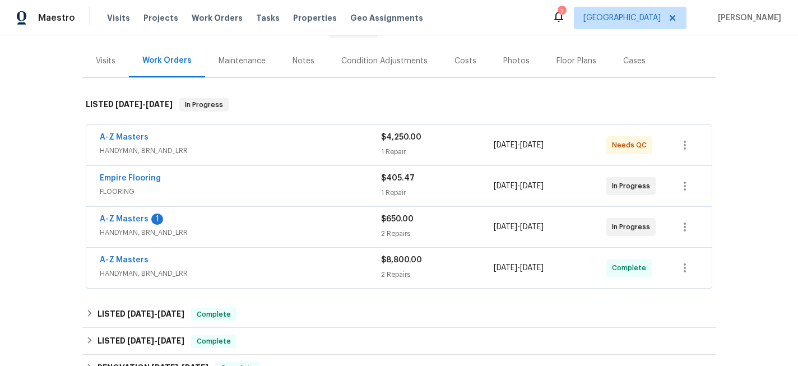
scroll to position [142, 0]
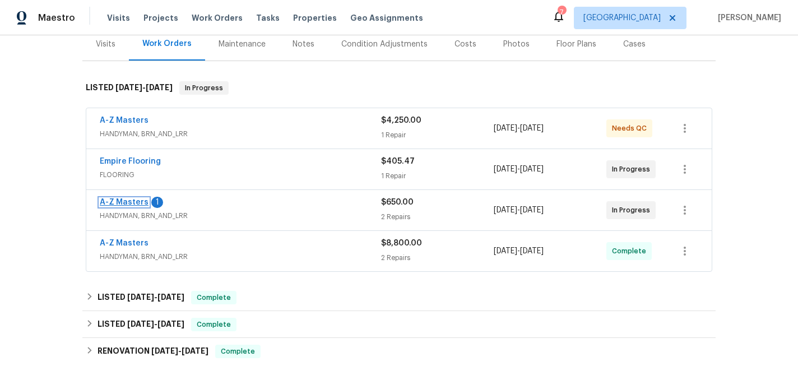
click at [112, 198] on link "A-Z Masters" at bounding box center [124, 202] width 49 height 8
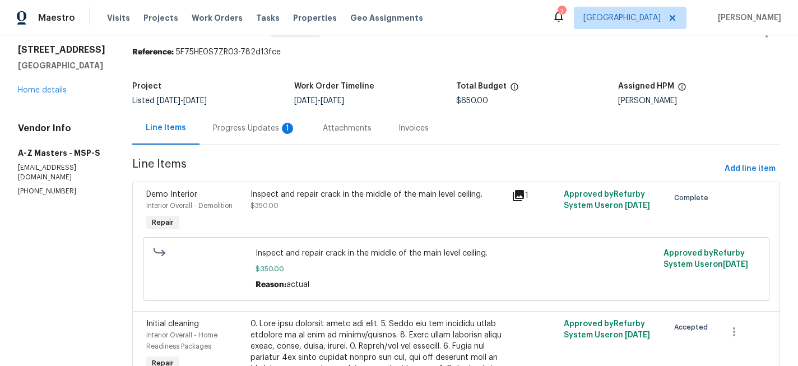
scroll to position [37, 0]
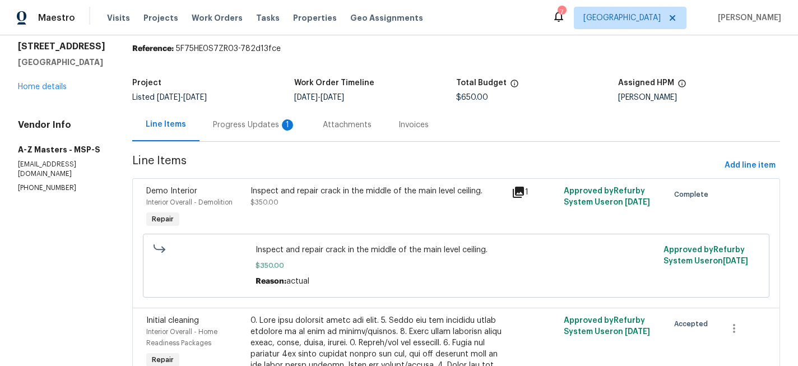
click at [220, 117] on div "Progress Updates 1" at bounding box center [255, 124] width 110 height 33
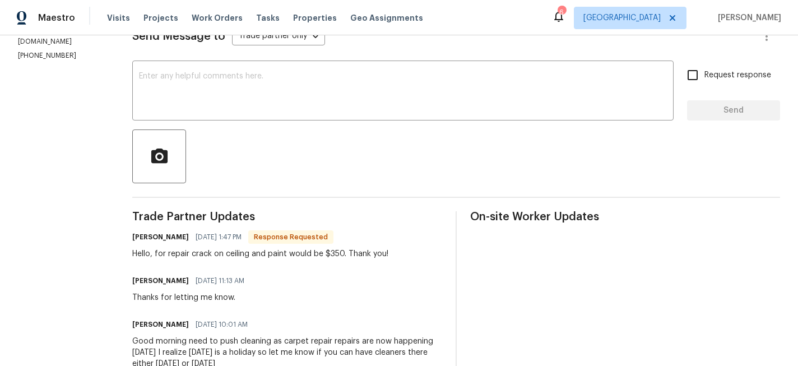
scroll to position [155, 0]
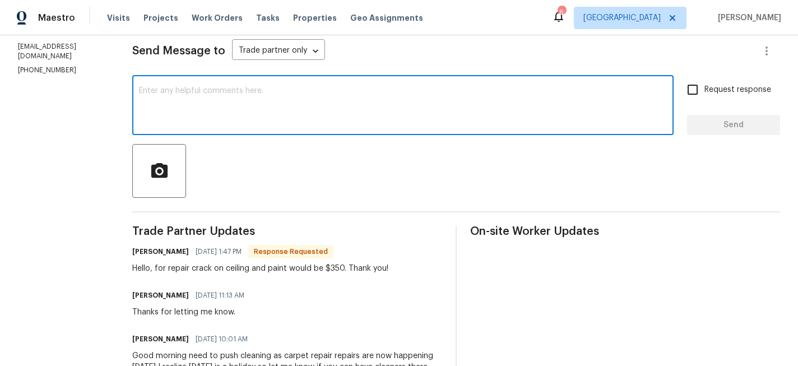
click at [207, 99] on textarea at bounding box center [403, 106] width 528 height 39
type textarea "price adjusted thx"
click at [719, 128] on span "Send" at bounding box center [733, 125] width 75 height 14
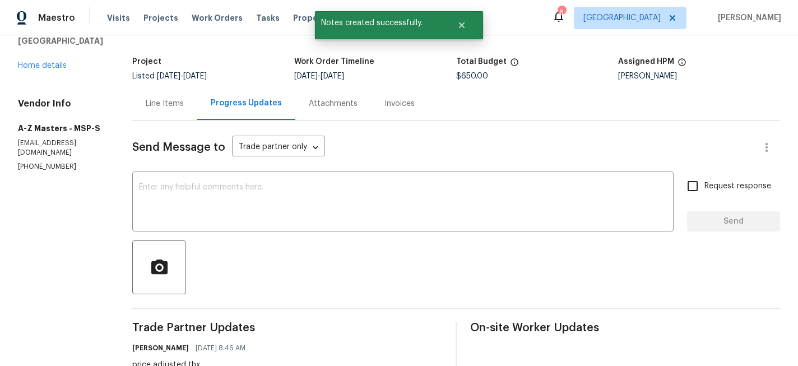
scroll to position [0, 0]
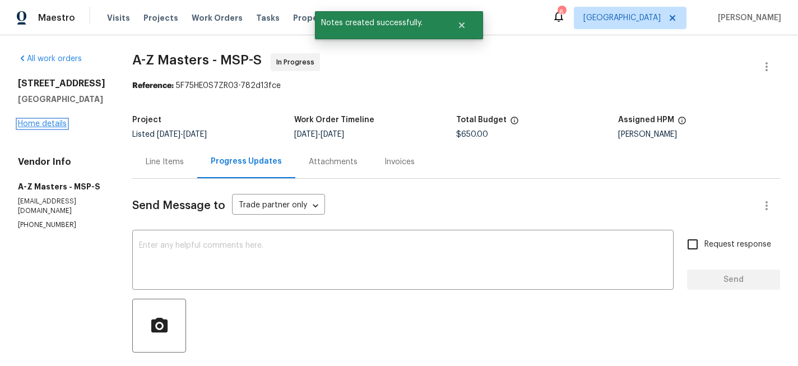
click at [53, 128] on link "Home details" at bounding box center [42, 124] width 49 height 8
